Goal: Task Accomplishment & Management: Manage account settings

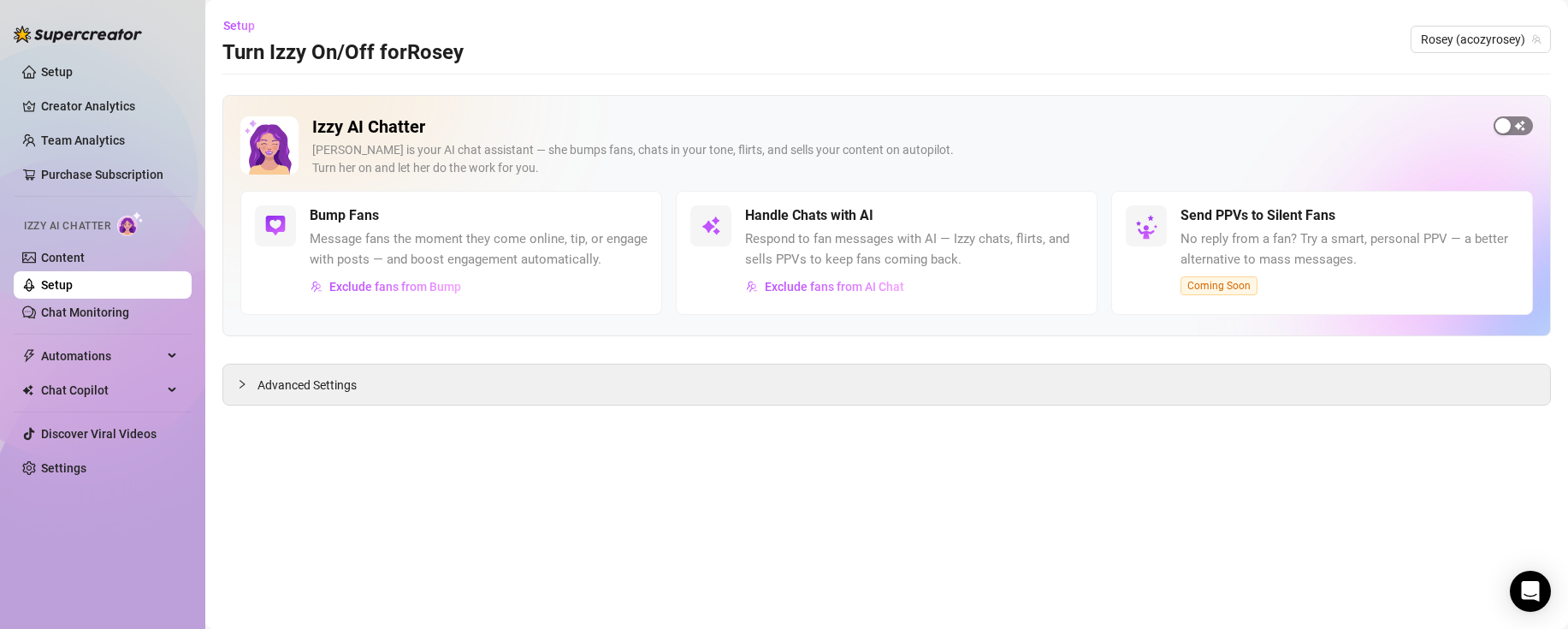
click at [1509, 123] on div "button" at bounding box center [1503, 126] width 16 height 16
click at [48, 254] on link "Content" at bounding box center [63, 257] width 44 height 14
